Goal: Navigation & Orientation: Go to known website

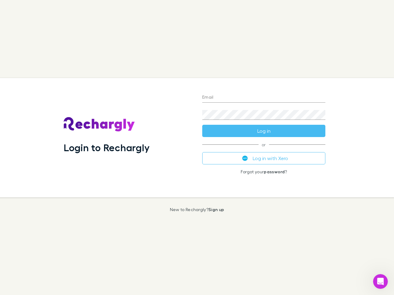
click at [197, 148] on div "Login to Rechargly" at bounding box center [128, 137] width 139 height 119
click at [264, 98] on input "Email" at bounding box center [263, 98] width 123 height 10
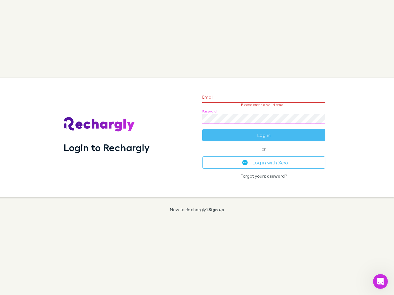
click at [264, 131] on form "Email Please enter a valid email. Password Log in" at bounding box center [263, 115] width 123 height 54
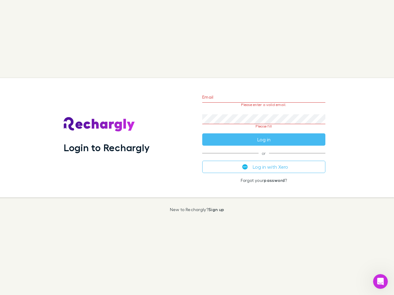
click at [264, 159] on div "Email Please enter a valid email. Password Please fill Log in or Log in with Xe…" at bounding box center [263, 137] width 133 height 119
click at [380, 282] on icon "Open Intercom Messenger" at bounding box center [381, 282] width 10 height 10
